Goal: Transaction & Acquisition: Book appointment/travel/reservation

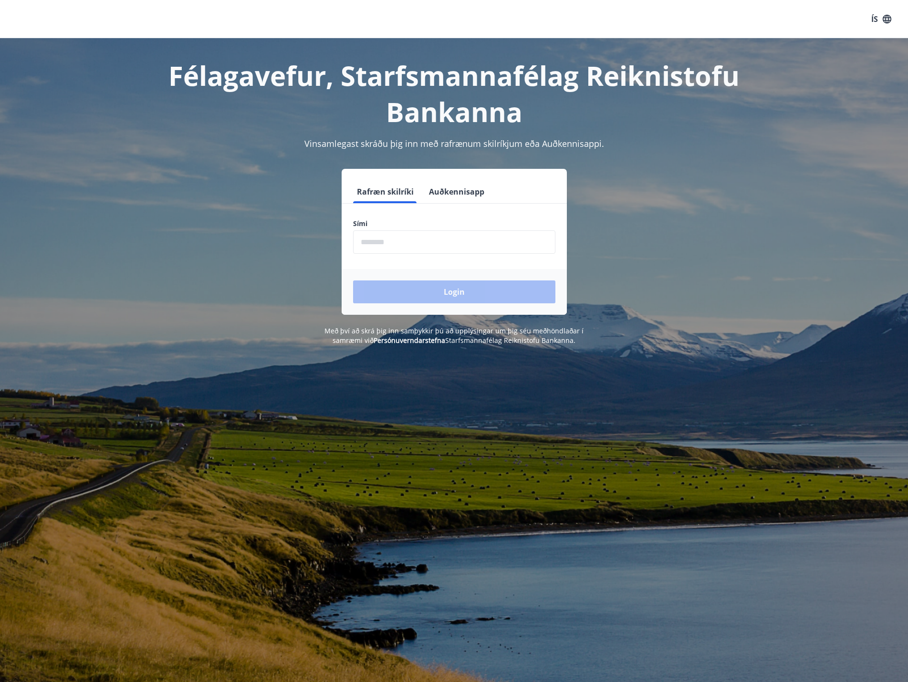
click at [413, 244] on input "phone" at bounding box center [454, 241] width 202 height 23
type input "********"
click at [438, 292] on button "Login" at bounding box center [454, 292] width 202 height 23
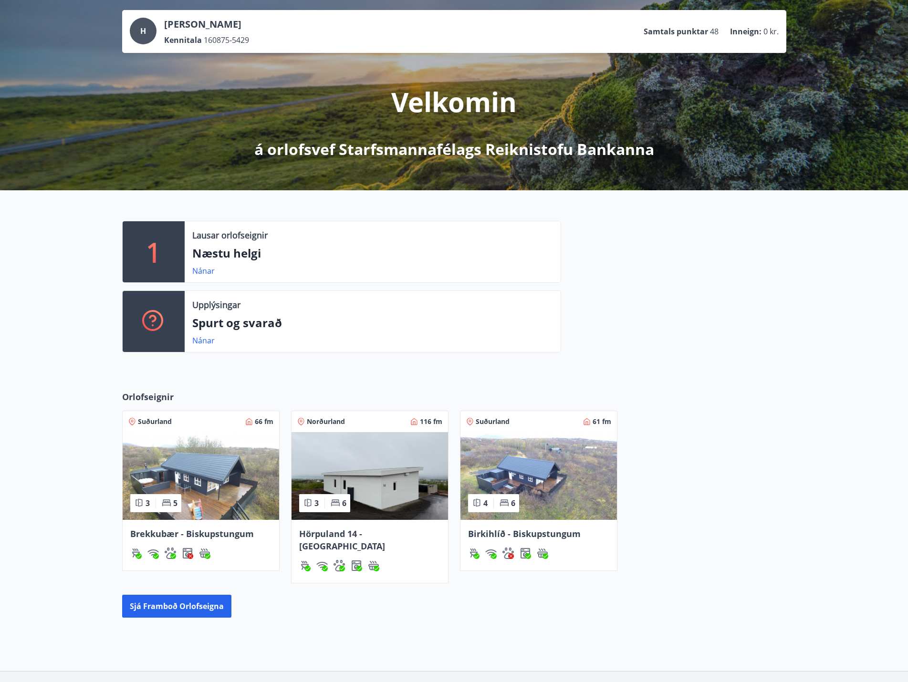
scroll to position [95, 0]
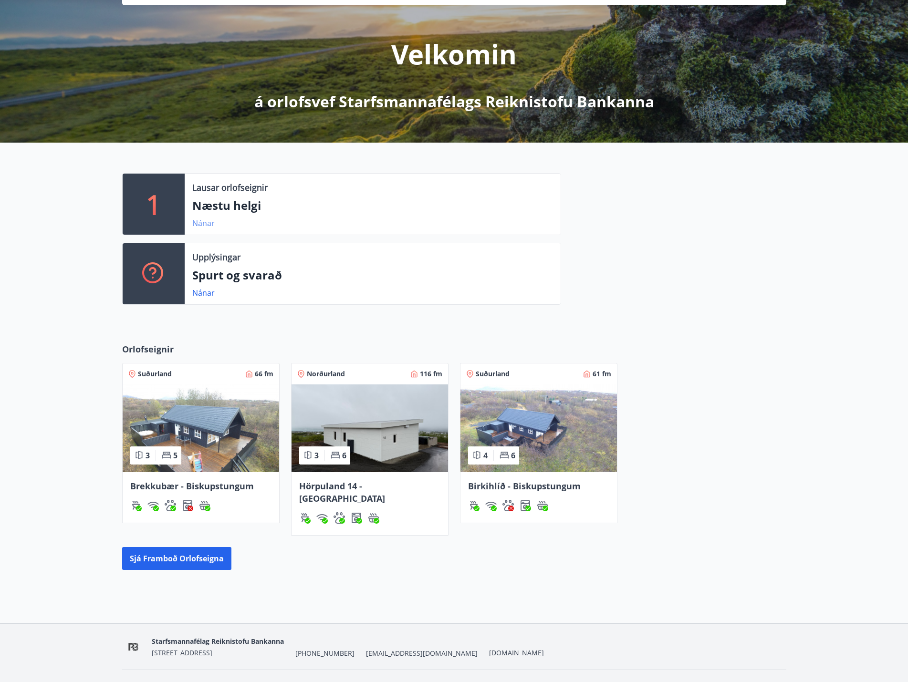
click at [206, 222] on link "Nánar" at bounding box center [203, 223] width 22 height 10
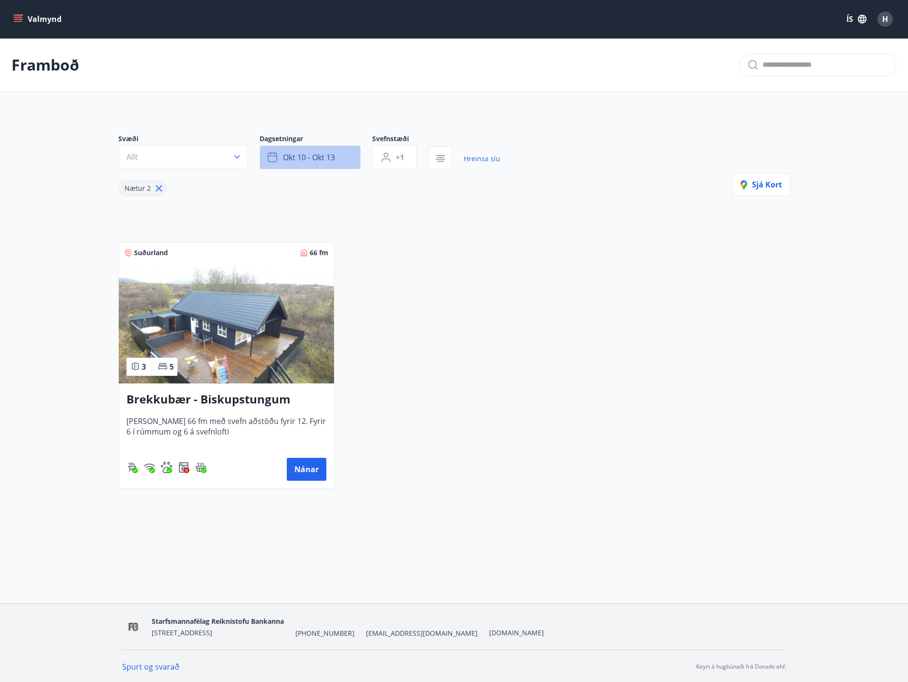
click at [353, 154] on button "okt 10 - okt 13" at bounding box center [310, 158] width 101 height 24
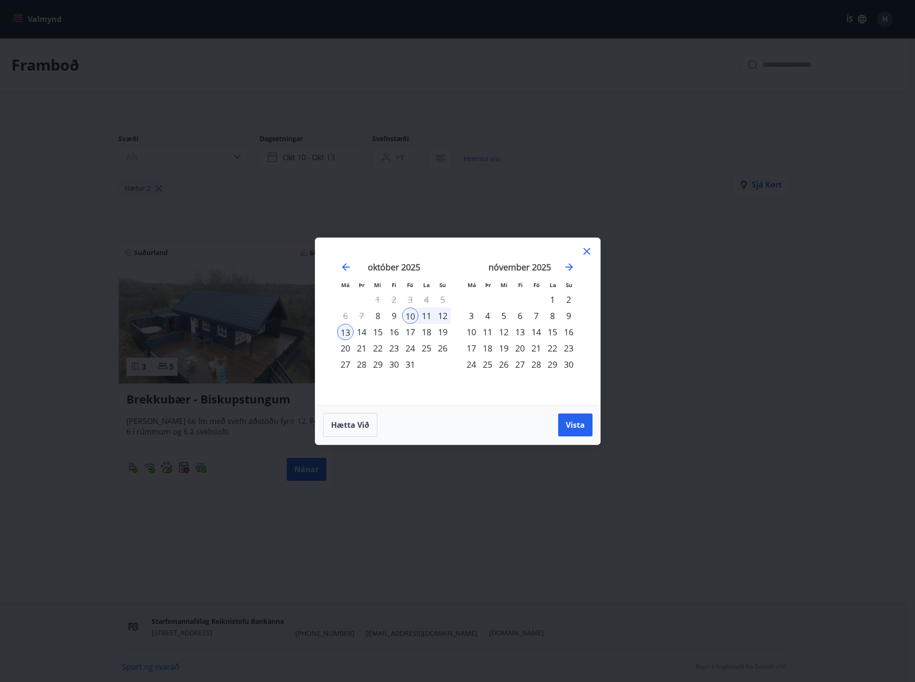
click at [415, 363] on div "31" at bounding box center [410, 364] width 16 height 16
click at [559, 298] on div "1" at bounding box center [552, 299] width 16 height 16
click at [565, 301] on div "2" at bounding box center [569, 299] width 16 height 16
click at [408, 365] on div "31" at bounding box center [410, 364] width 16 height 16
click at [553, 300] on div "1" at bounding box center [552, 299] width 16 height 16
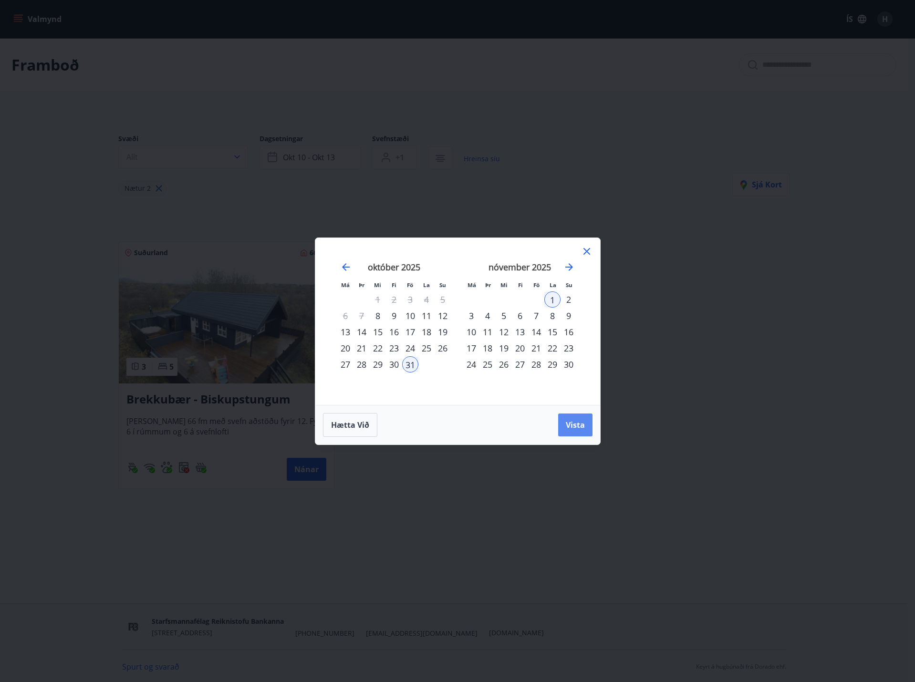
click at [575, 426] on span "Vista" at bounding box center [575, 425] width 19 height 10
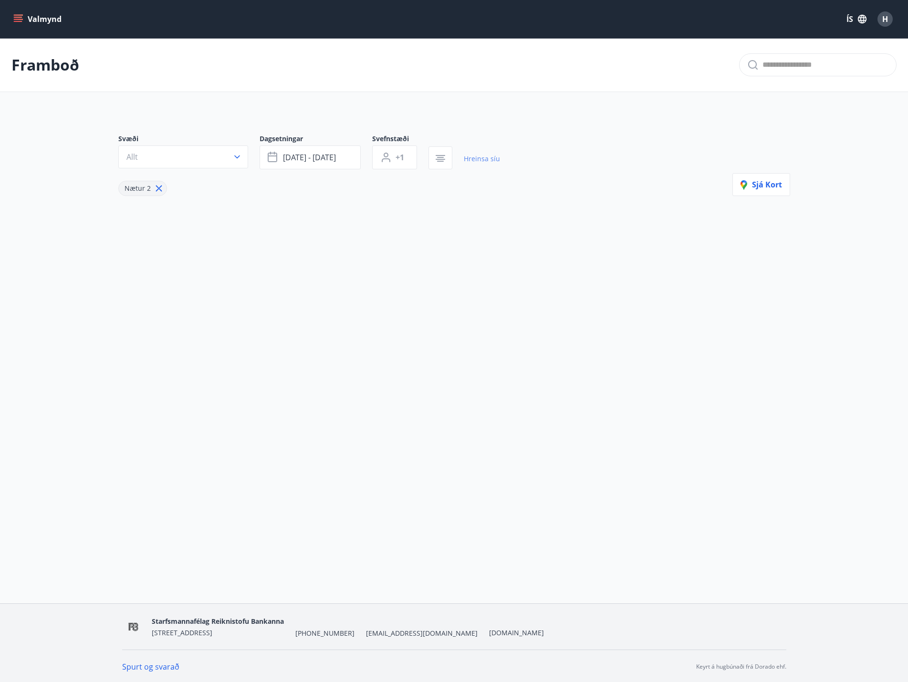
click at [489, 156] on link "Hreinsa síu" at bounding box center [482, 158] width 36 height 21
type input "*"
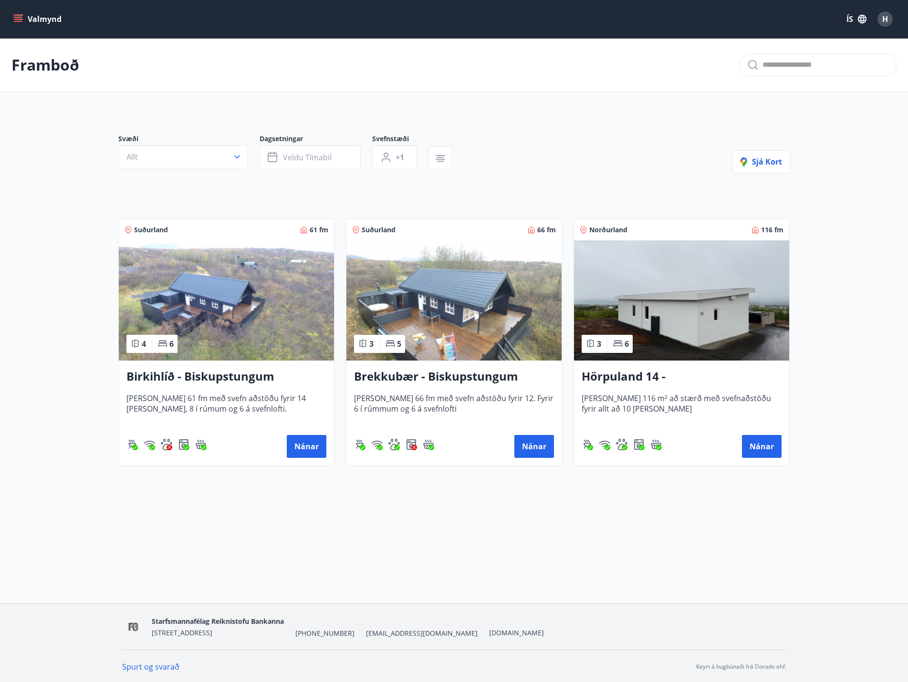
click at [749, 369] on h3 "Hörpuland 14 - Akureyri" at bounding box center [682, 376] width 200 height 17
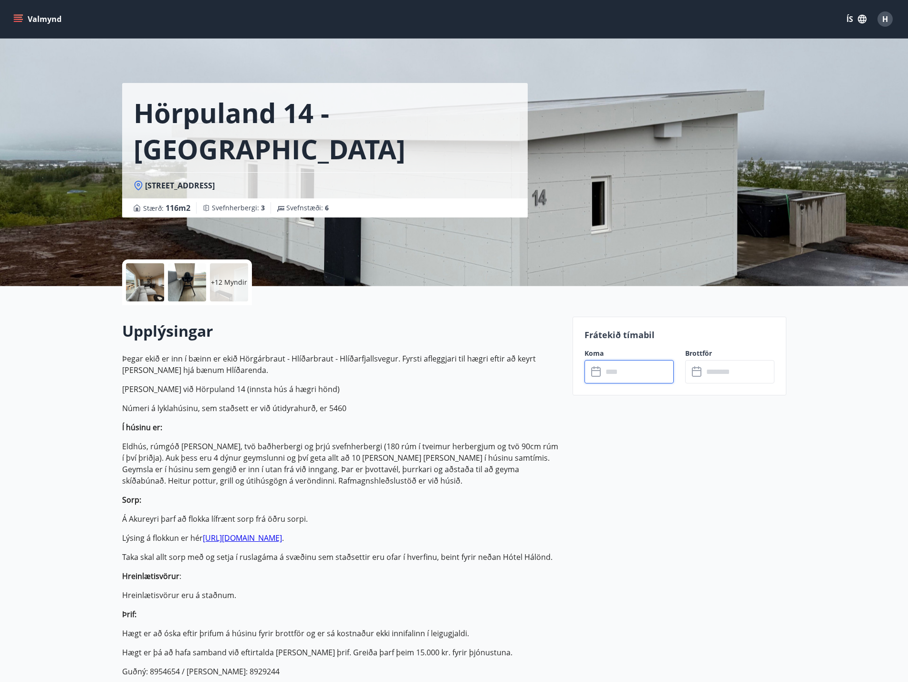
click at [656, 373] on input "text" at bounding box center [638, 371] width 71 height 23
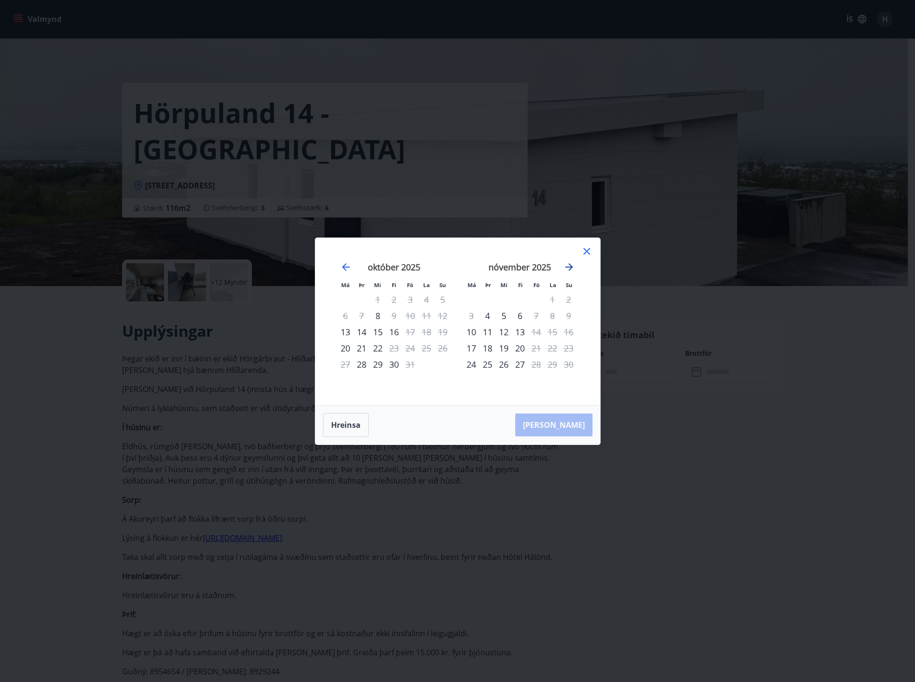
click at [570, 267] on icon "Move forward to switch to the next month." at bounding box center [569, 267] width 8 height 8
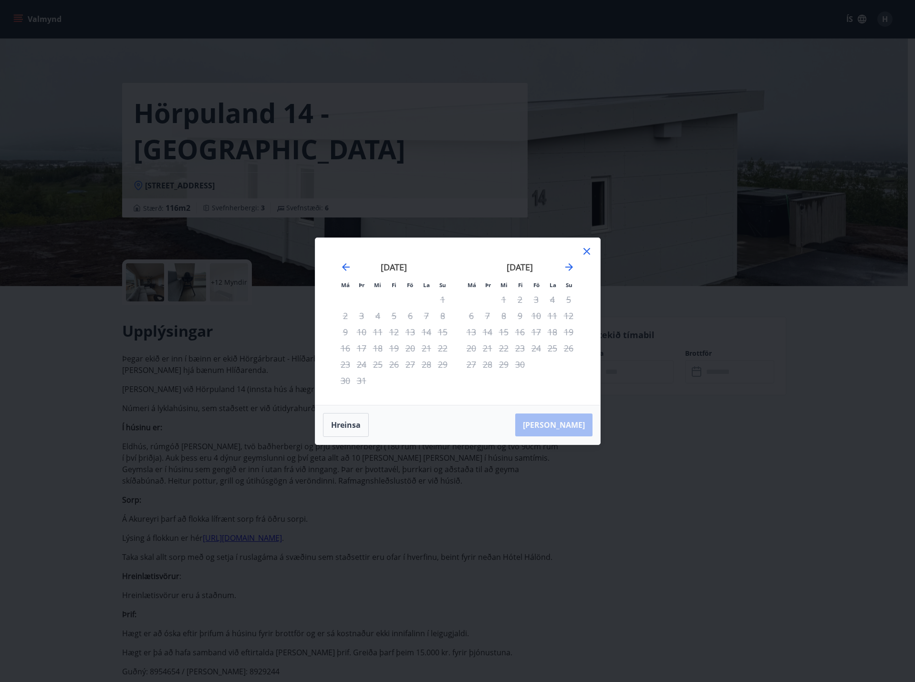
click at [586, 254] on icon at bounding box center [586, 251] width 11 height 11
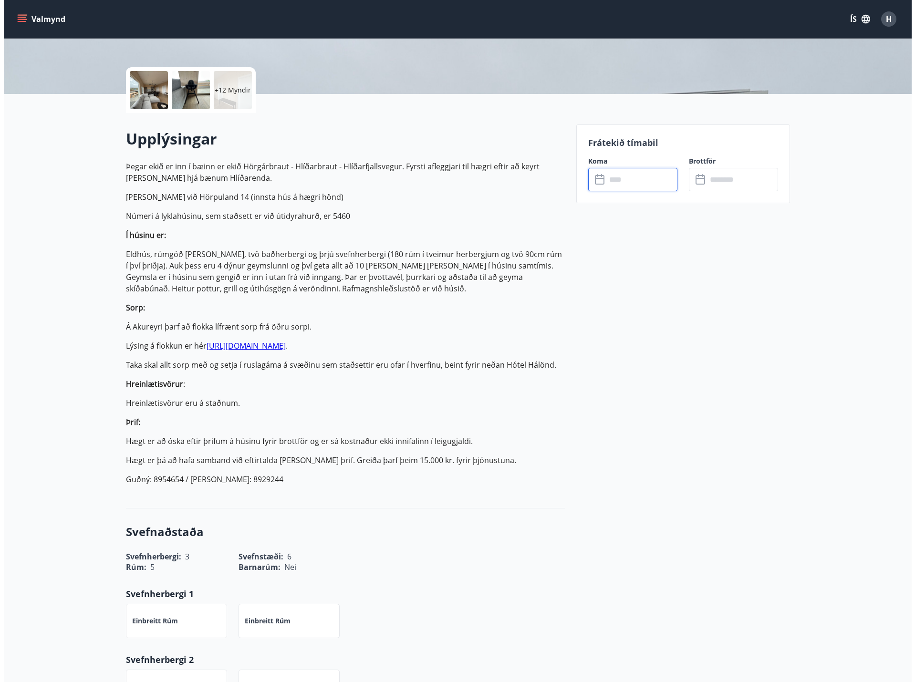
scroll to position [191, 0]
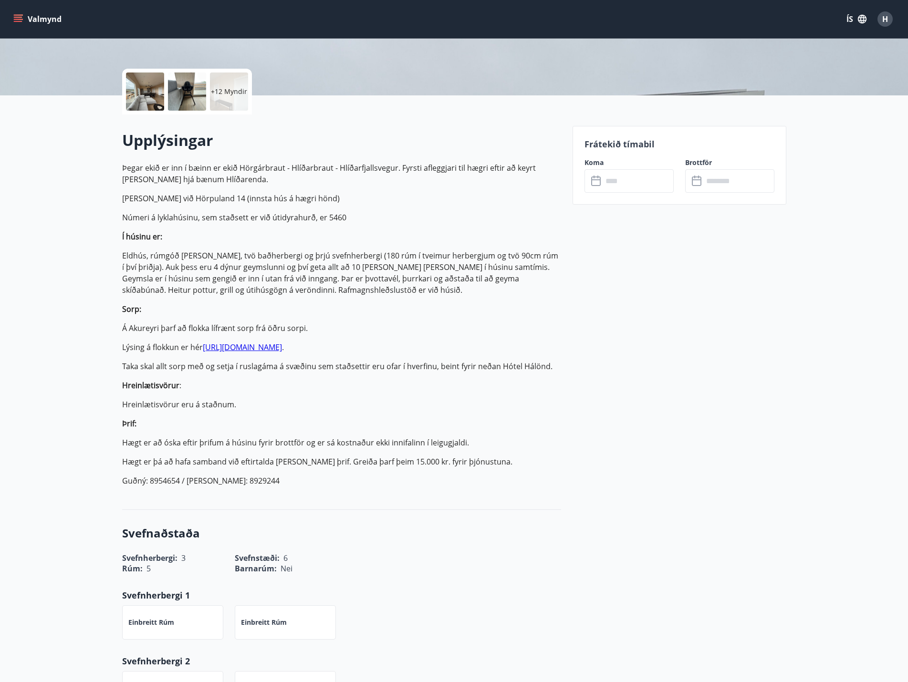
click at [239, 94] on p "+12 Myndir" at bounding box center [229, 92] width 36 height 10
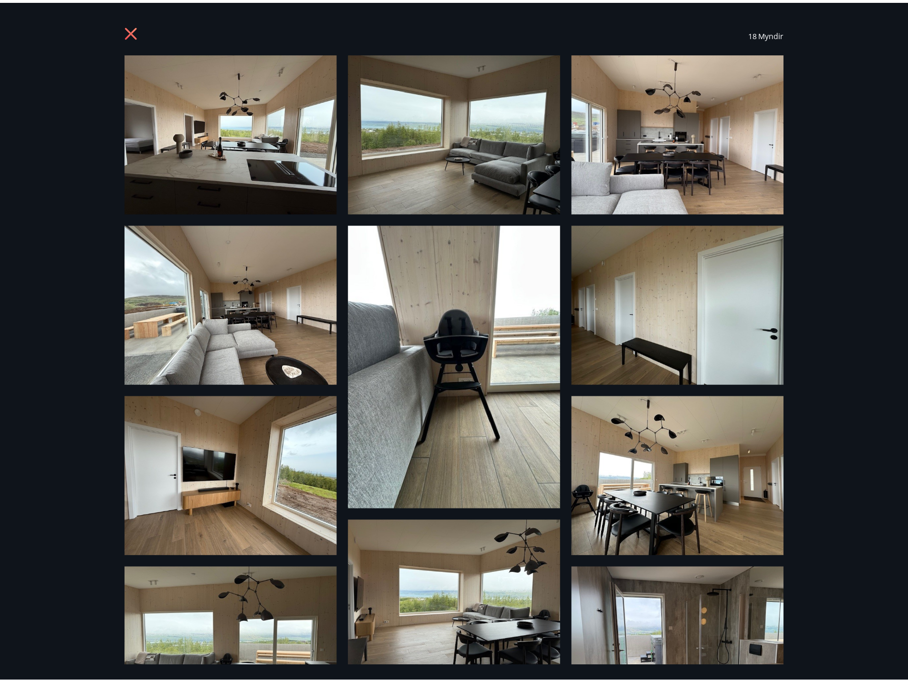
scroll to position [0, 0]
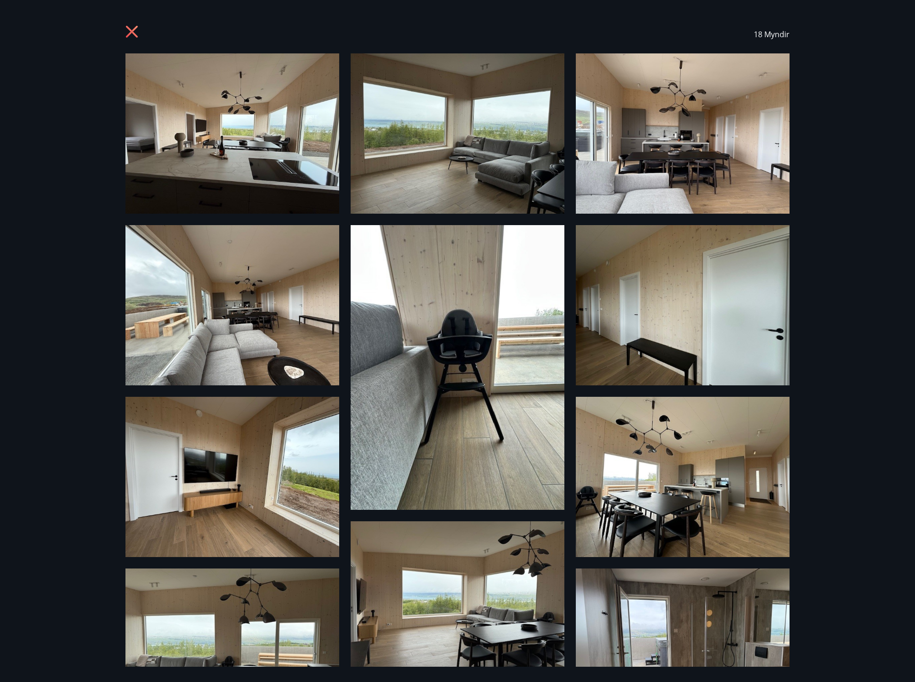
click at [132, 32] on icon at bounding box center [132, 32] width 2 height 2
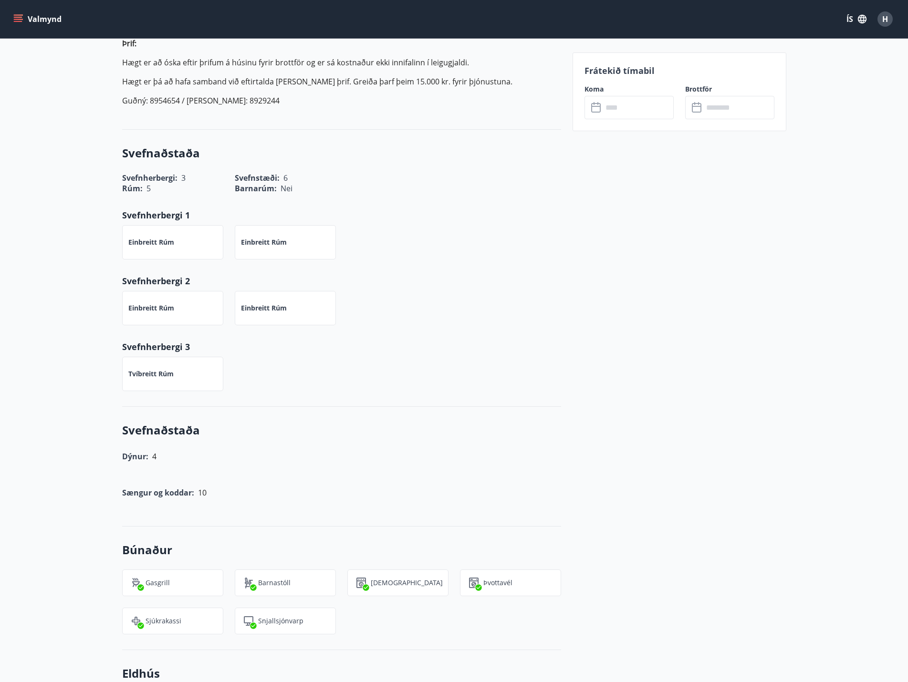
scroll to position [572, 0]
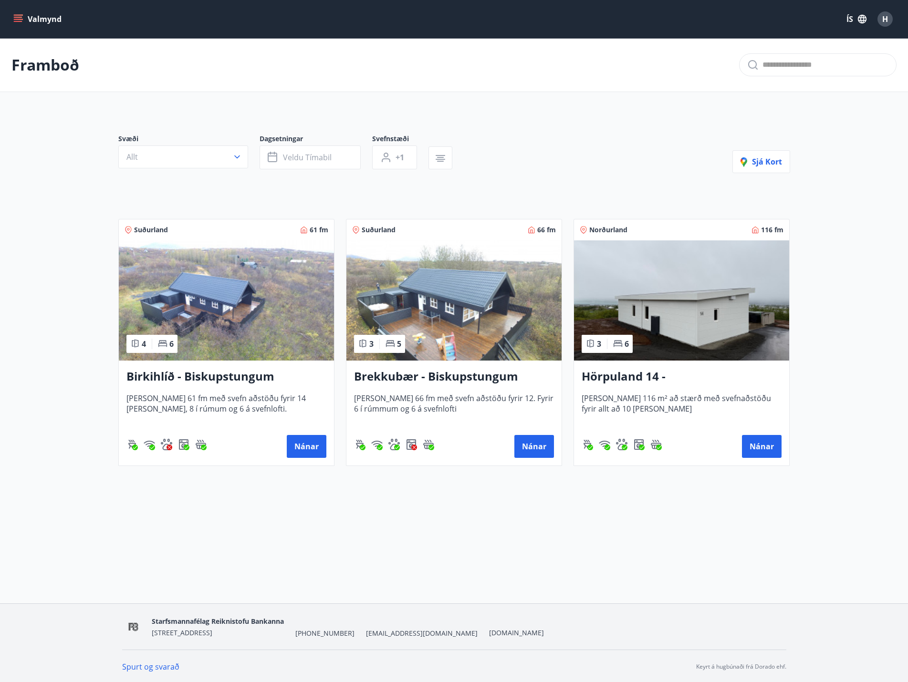
type input "*"
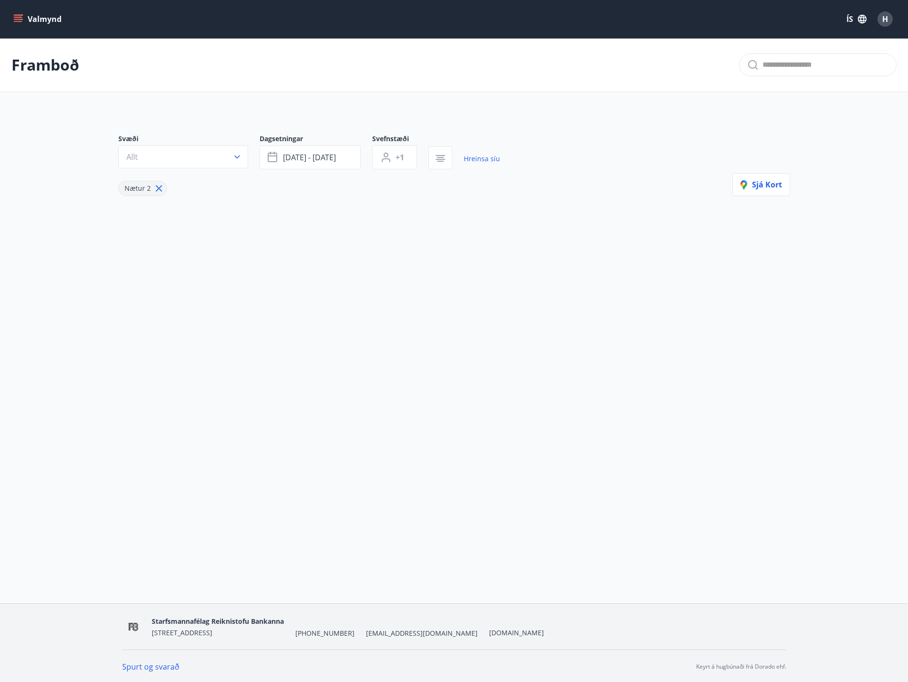
click at [889, 19] on div "H" at bounding box center [884, 18] width 15 height 15
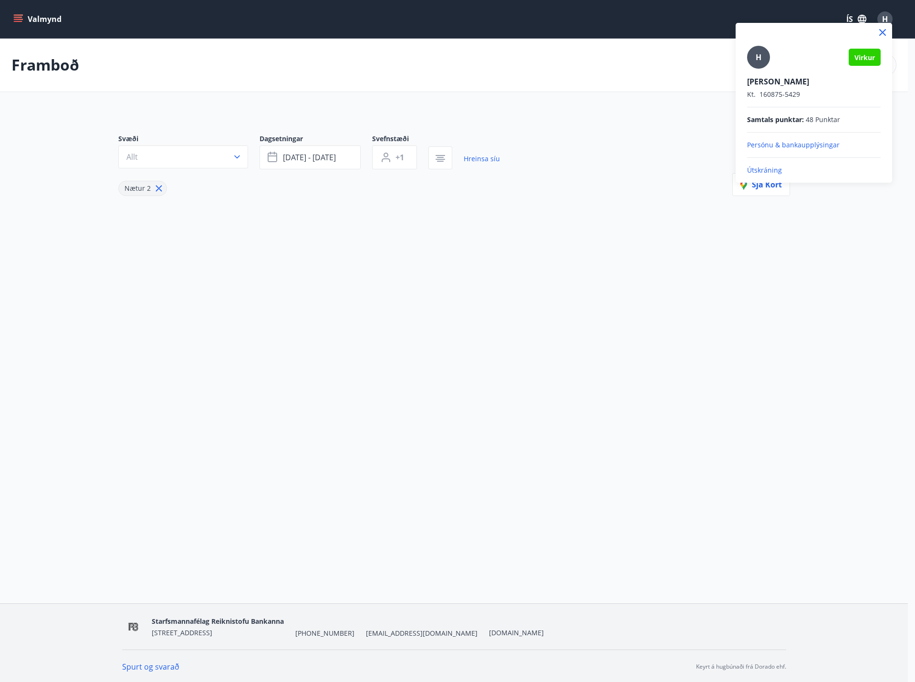
click at [775, 168] on p "Útskráning" at bounding box center [814, 171] width 134 height 10
